Goal: Transaction & Acquisition: Subscribe to service/newsletter

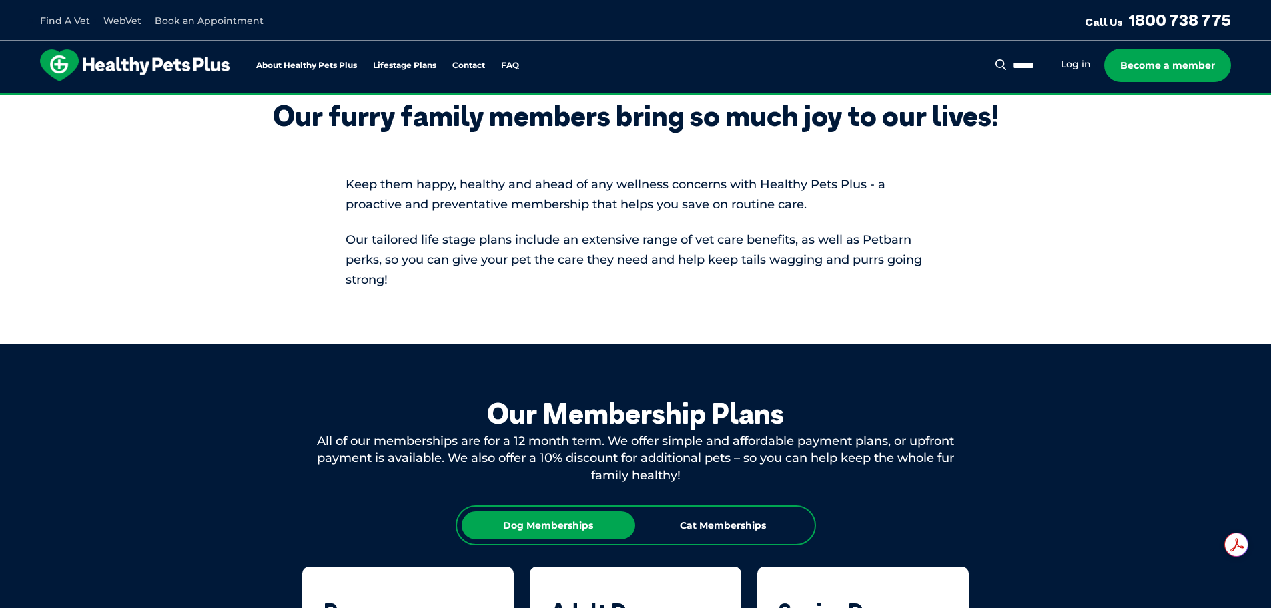
scroll to position [667, 0]
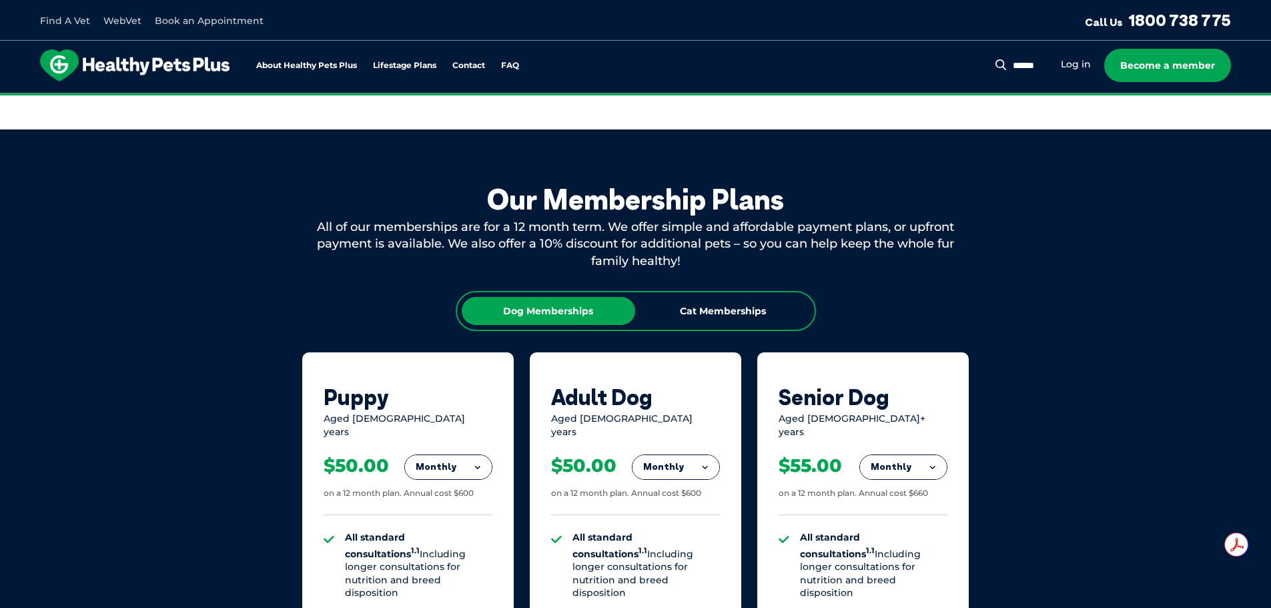
click at [604, 313] on div "Dog Memberships" at bounding box center [548, 311] width 173 height 28
click at [705, 311] on div "Cat Memberships" at bounding box center [722, 311] width 173 height 28
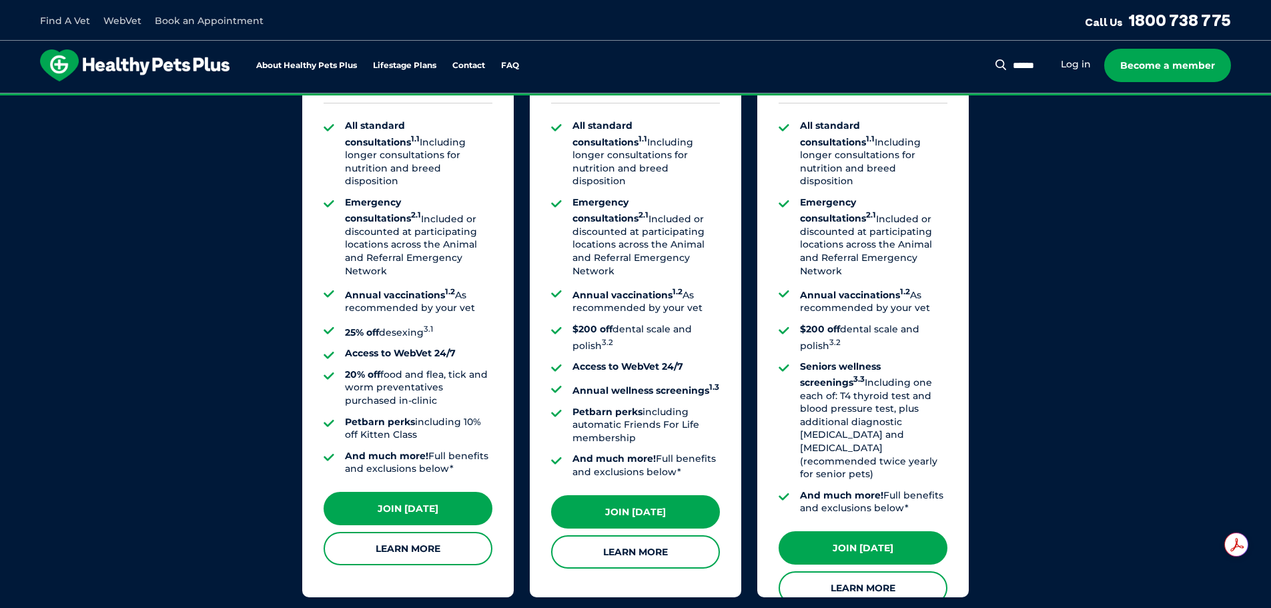
scroll to position [1201, 0]
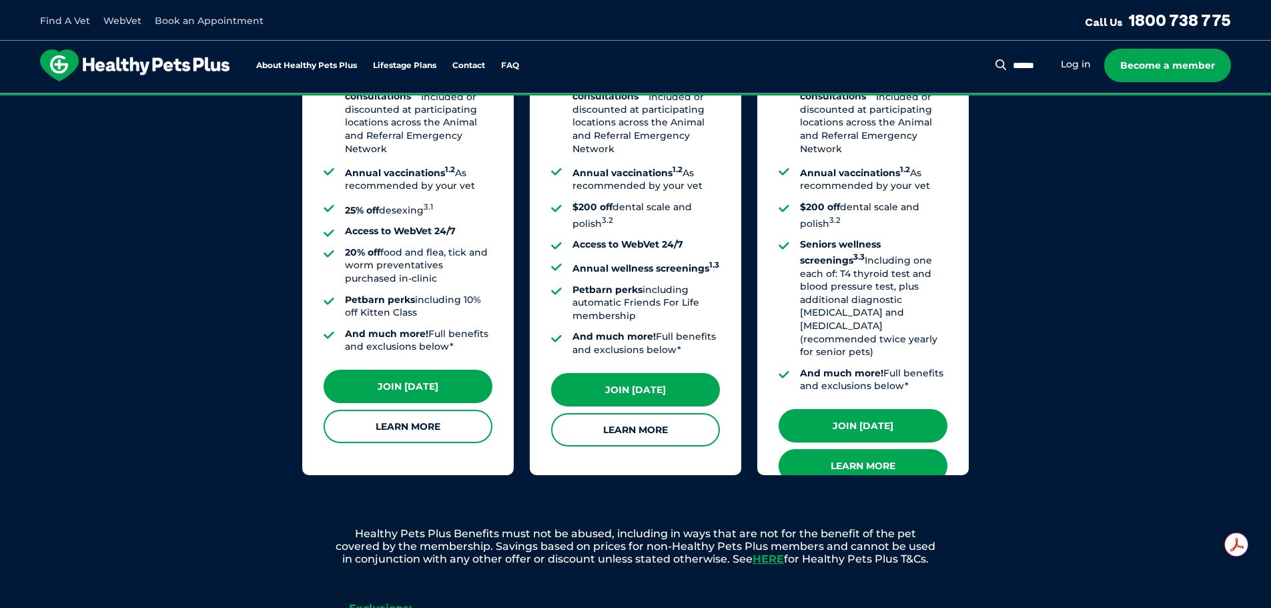
click at [866, 449] on link "Learn More" at bounding box center [863, 465] width 169 height 33
